Goal: Task Accomplishment & Management: Manage account settings

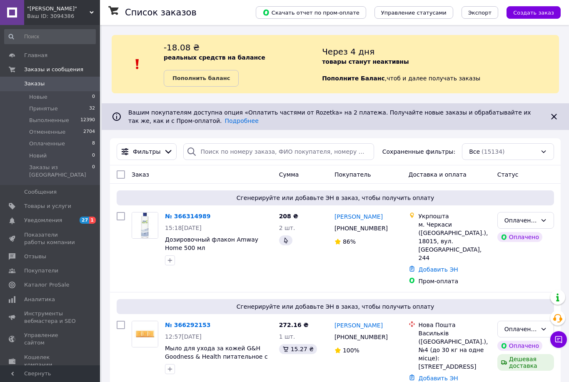
click at [146, 226] on img at bounding box center [145, 225] width 26 height 26
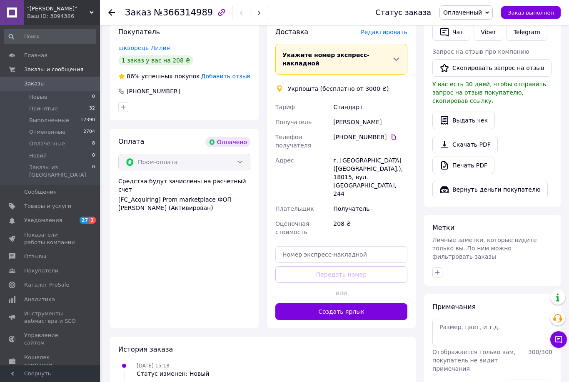
scroll to position [186, 0]
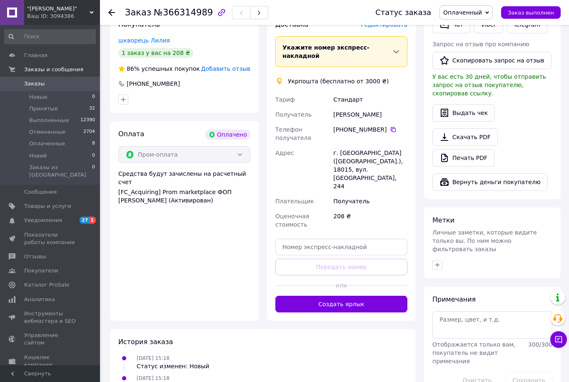
click at [340, 296] on button "Создать ярлык" at bounding box center [341, 304] width 132 height 17
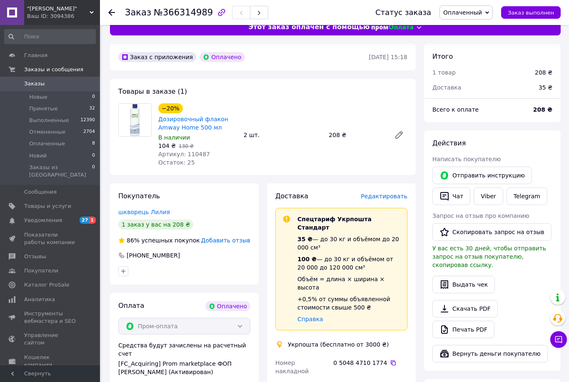
scroll to position [0, 0]
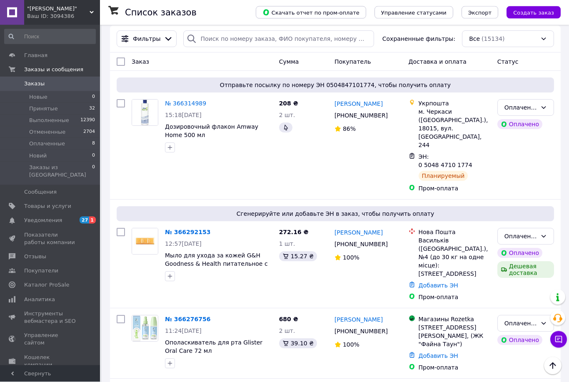
scroll to position [120, 0]
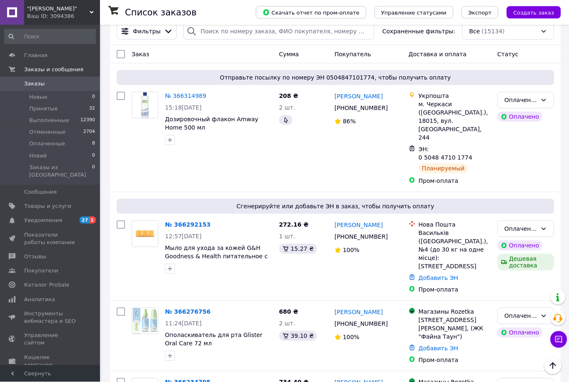
click at [142, 308] on img at bounding box center [145, 321] width 26 height 26
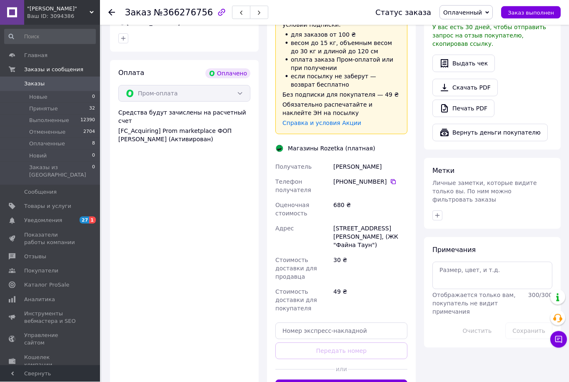
scroll to position [263, 0]
click at [337, 381] on button "Сгенерировать ЭН" at bounding box center [341, 387] width 132 height 17
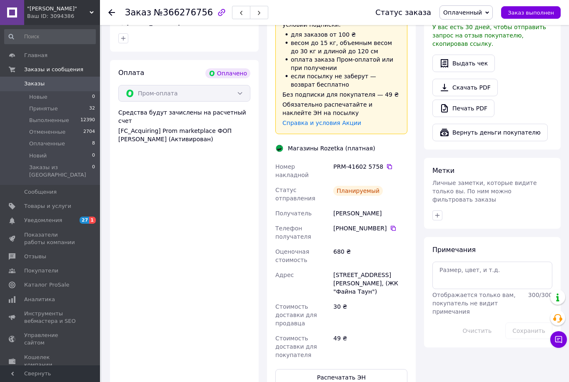
click at [340, 369] on button "Распечатать ЭН" at bounding box center [341, 377] width 132 height 17
